Goal: Navigation & Orientation: Find specific page/section

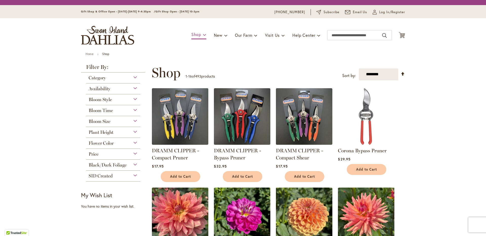
click at [199, 36] on div "Toggle Nav Shop Dahlia Tubers Collections Fresh Cut Dahlias Gardening Supplies …" at bounding box center [243, 35] width 334 height 34
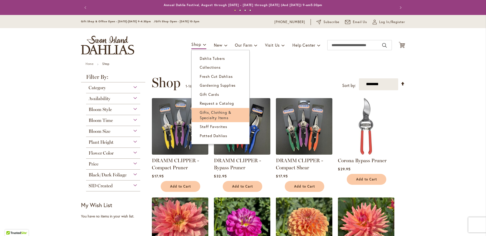
click at [225, 114] on span "Gifts, Clothing & Specialty Items" at bounding box center [216, 115] width 32 height 10
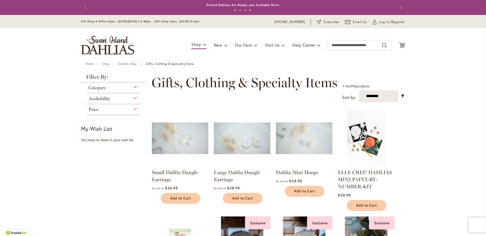
click at [114, 40] on img "store logo" at bounding box center [107, 45] width 53 height 19
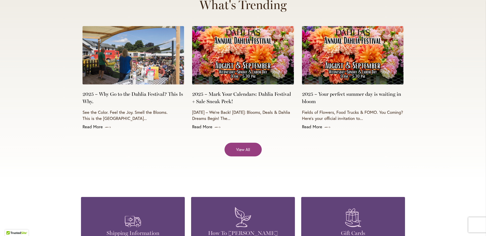
scroll to position [2207, 0]
